Goal: Information Seeking & Learning: Learn about a topic

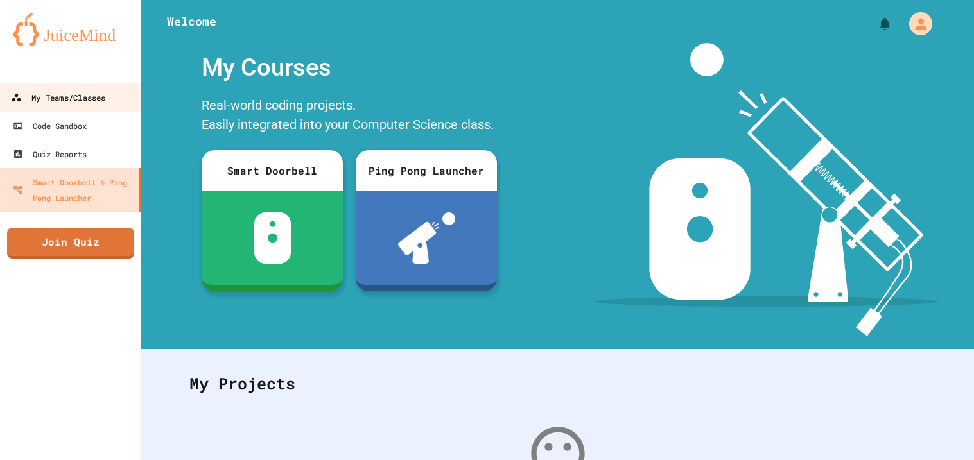
click at [83, 94] on div "My Teams/Classes" at bounding box center [58, 98] width 94 height 16
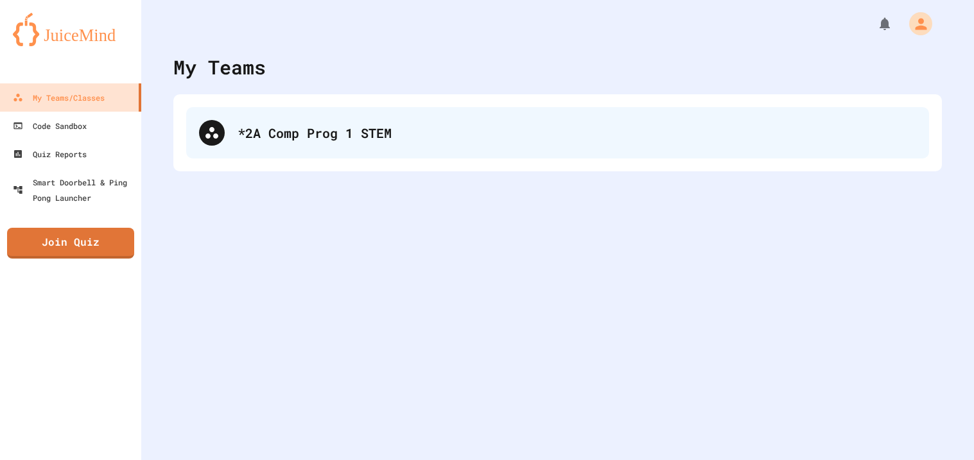
click at [363, 146] on div "*2A Comp Prog 1 STEM" at bounding box center [557, 132] width 743 height 51
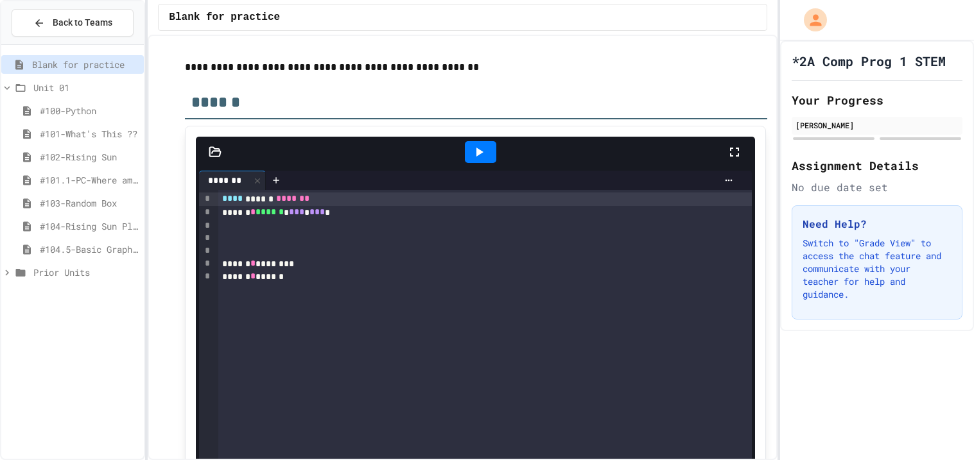
click at [75, 252] on span "#104.5-Basic Graphics Review" at bounding box center [89, 249] width 99 height 13
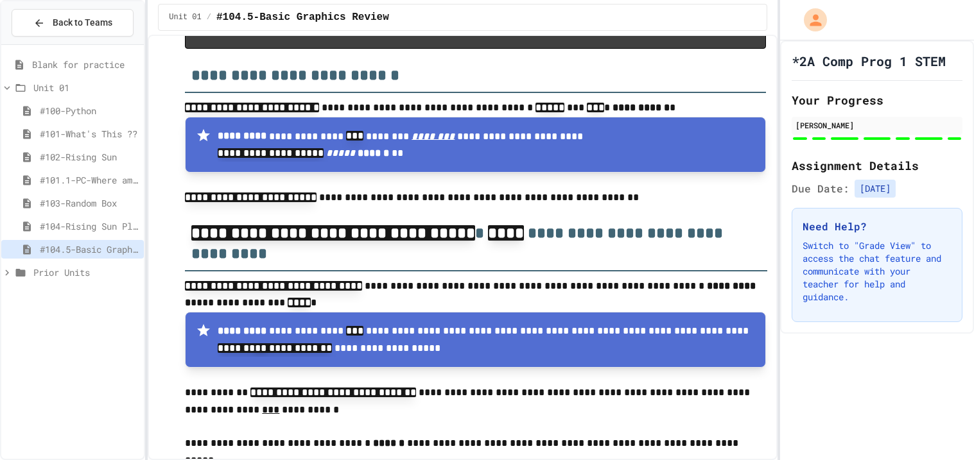
scroll to position [7046, 0]
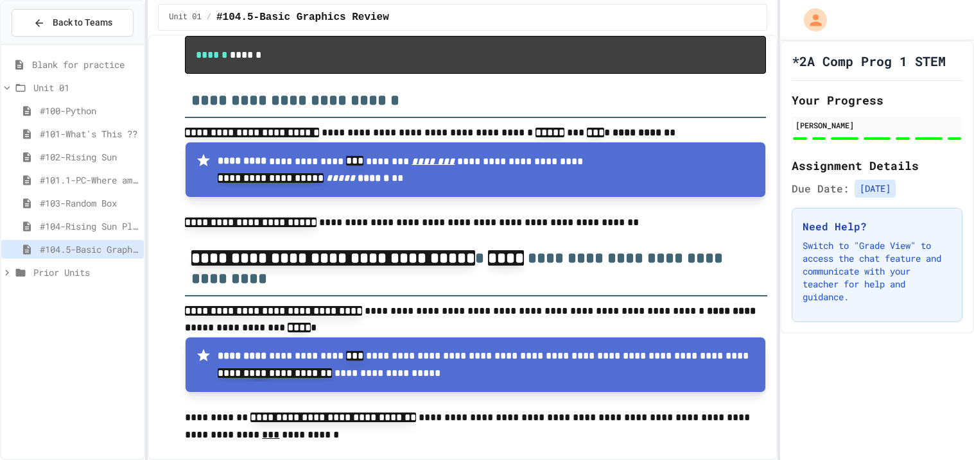
click at [113, 65] on span "Blank for practice" at bounding box center [85, 64] width 107 height 13
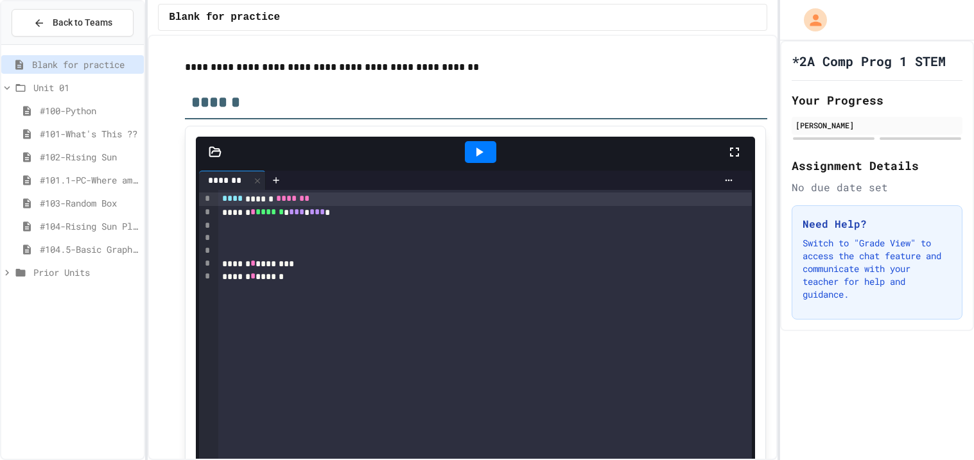
click at [74, 134] on span "#101-What's This ??" at bounding box center [89, 133] width 99 height 13
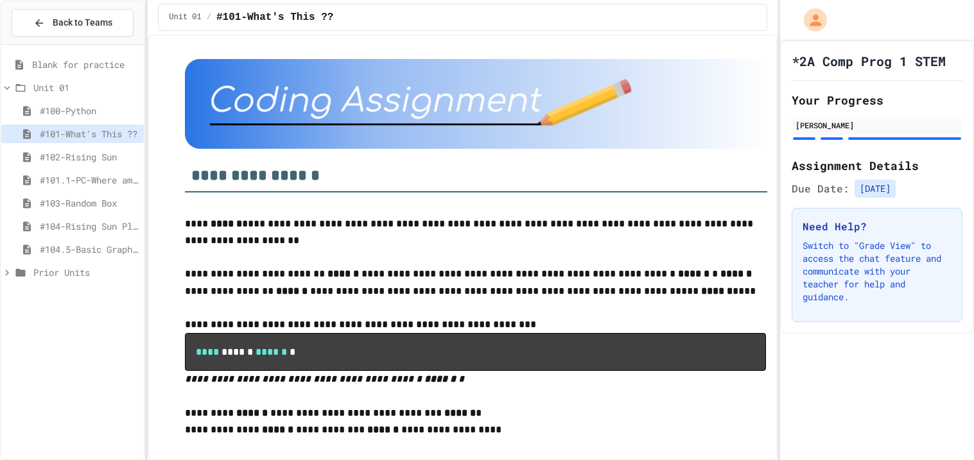
click at [87, 154] on span "#102-Rising Sun" at bounding box center [89, 156] width 99 height 13
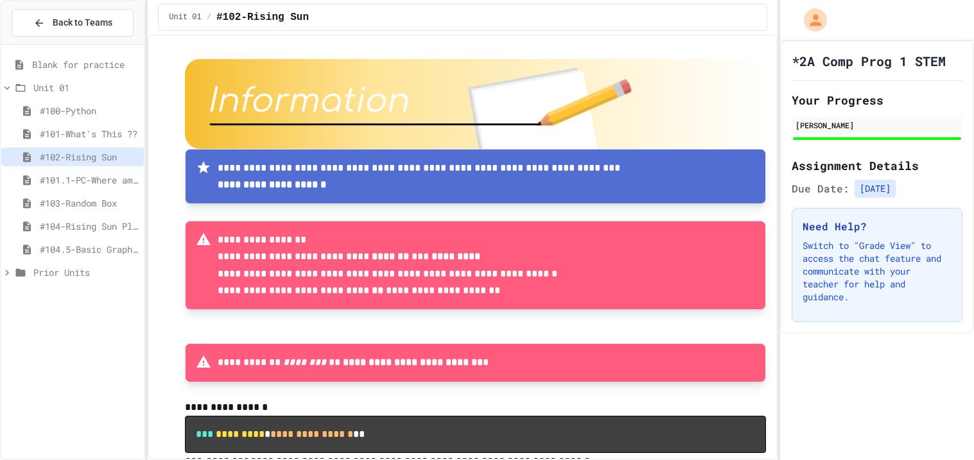
click at [90, 178] on span "#101.1-PC-Where am I?" at bounding box center [89, 179] width 99 height 13
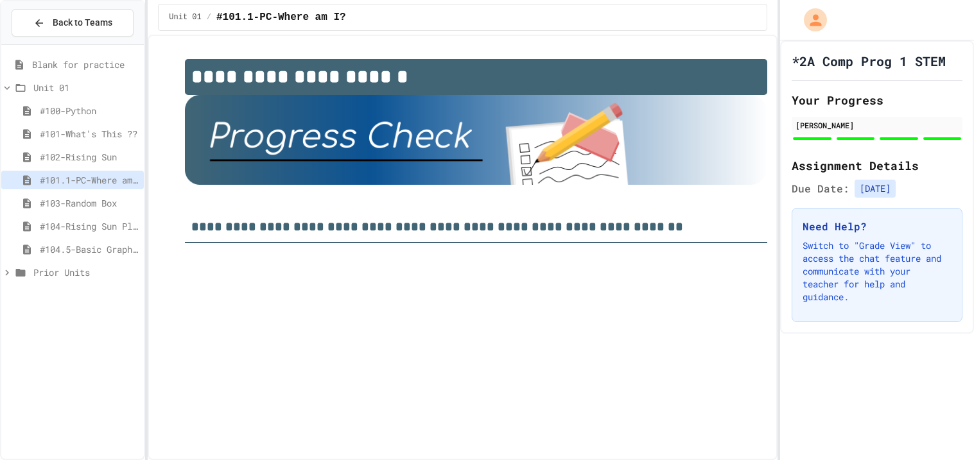
click at [83, 198] on span "#103-Random Box" at bounding box center [89, 202] width 99 height 13
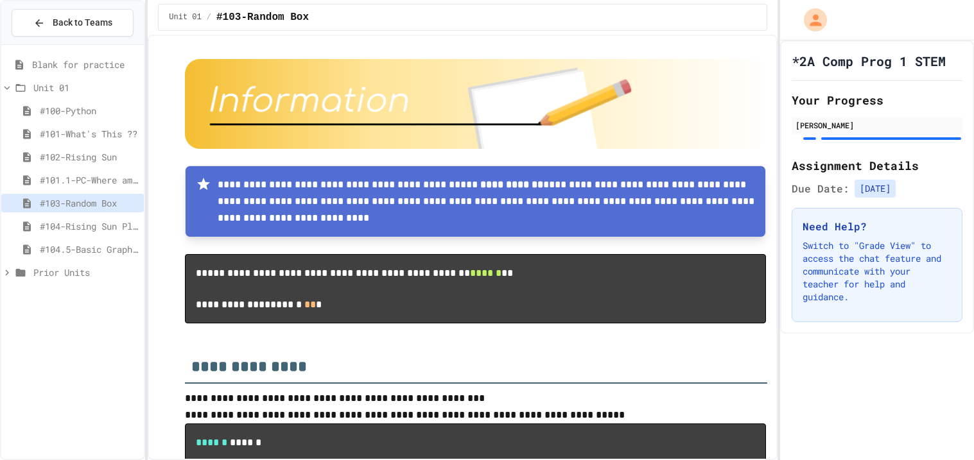
click at [85, 222] on span "#104-Rising Sun Plus" at bounding box center [89, 226] width 99 height 13
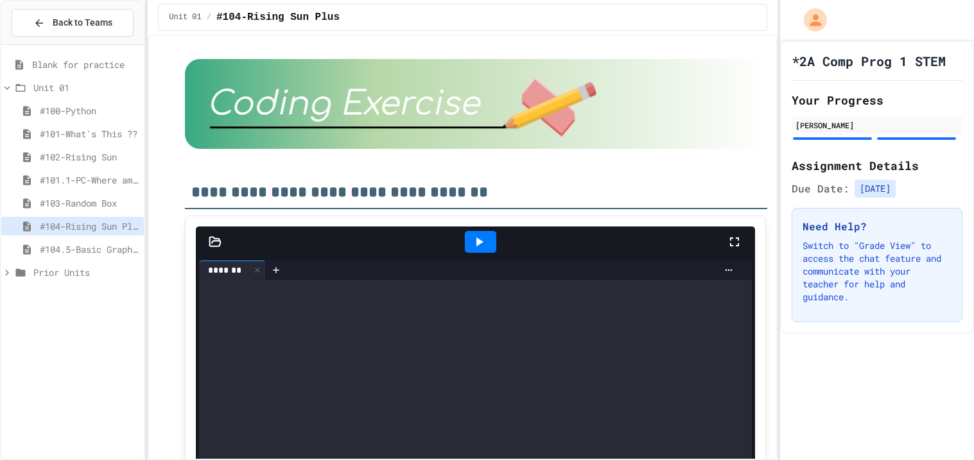
click at [91, 251] on span "#104.5-Basic Graphics Review" at bounding box center [89, 249] width 99 height 13
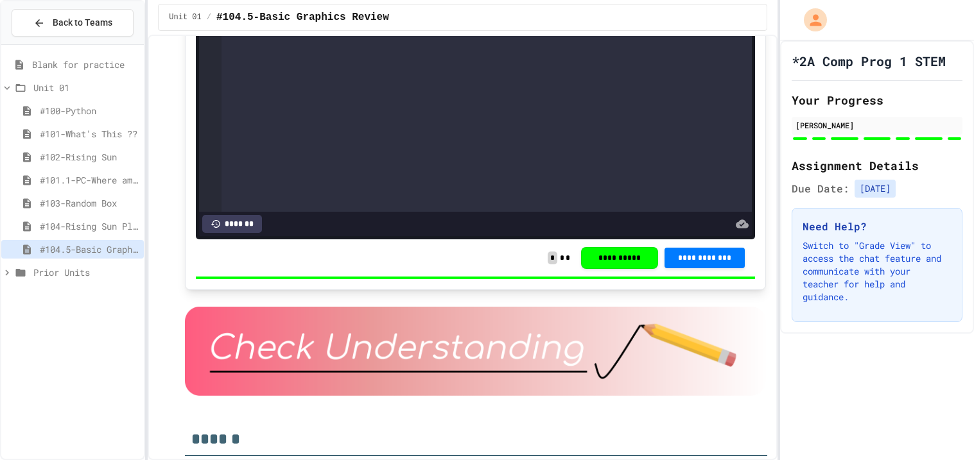
scroll to position [399, 0]
